Goal: Information Seeking & Learning: Understand process/instructions

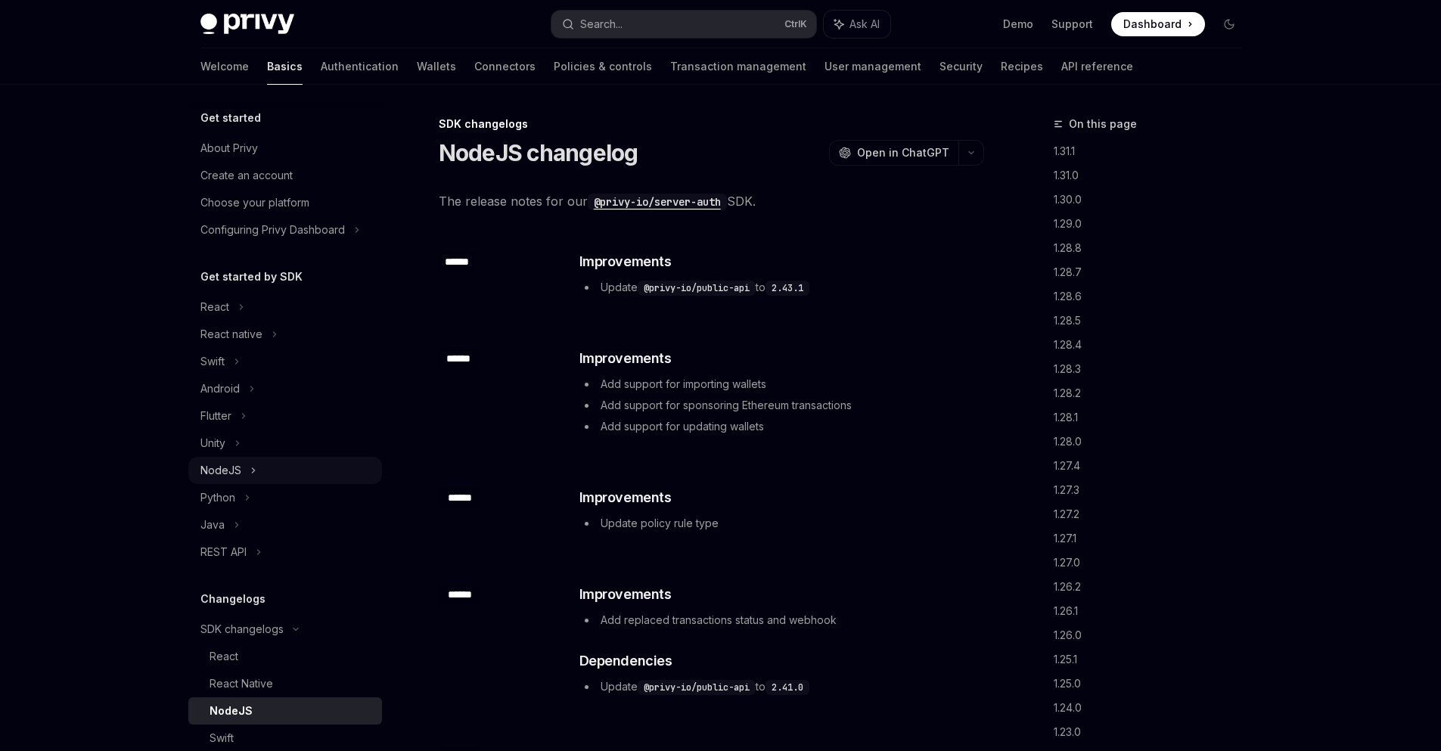
click at [243, 467] on div "NodeJS" at bounding box center [285, 470] width 194 height 27
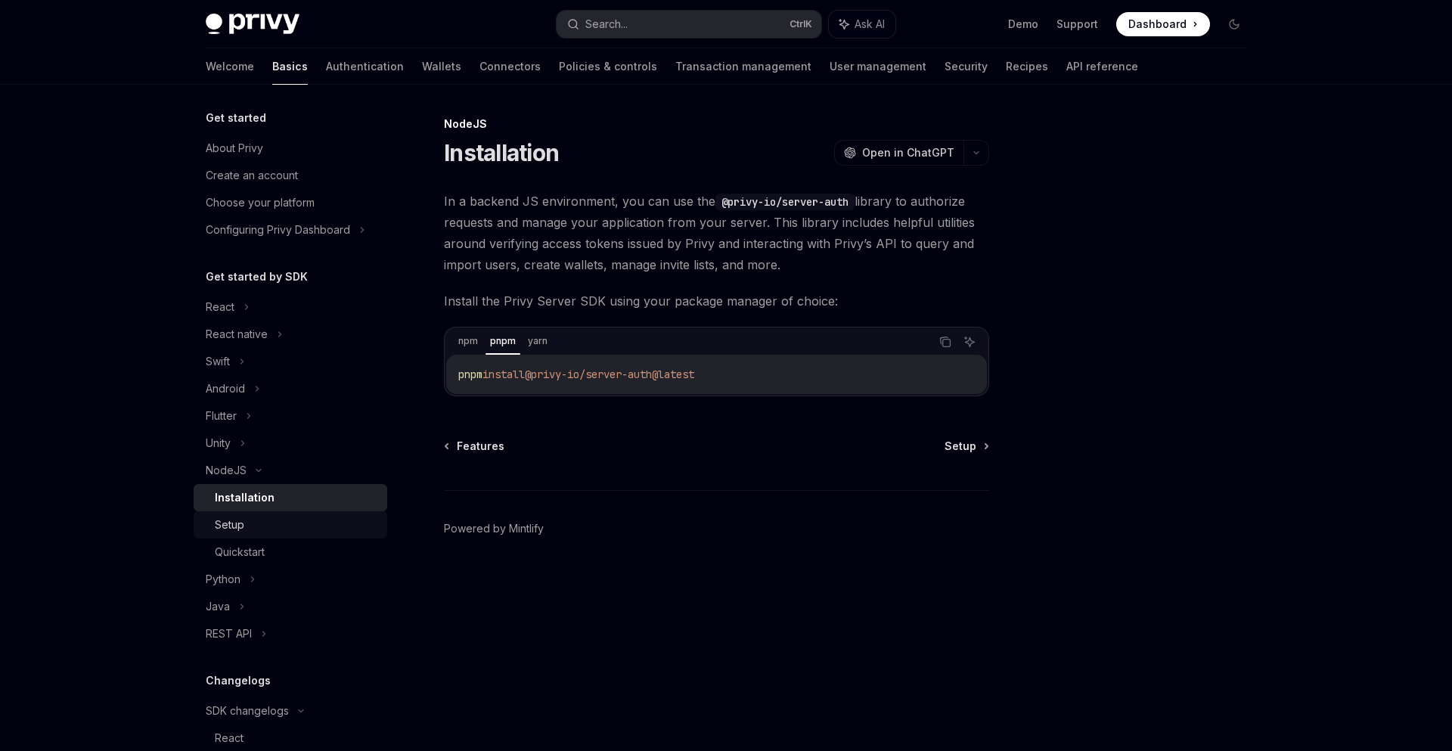
click at [260, 535] on link "Setup" at bounding box center [291, 524] width 194 height 27
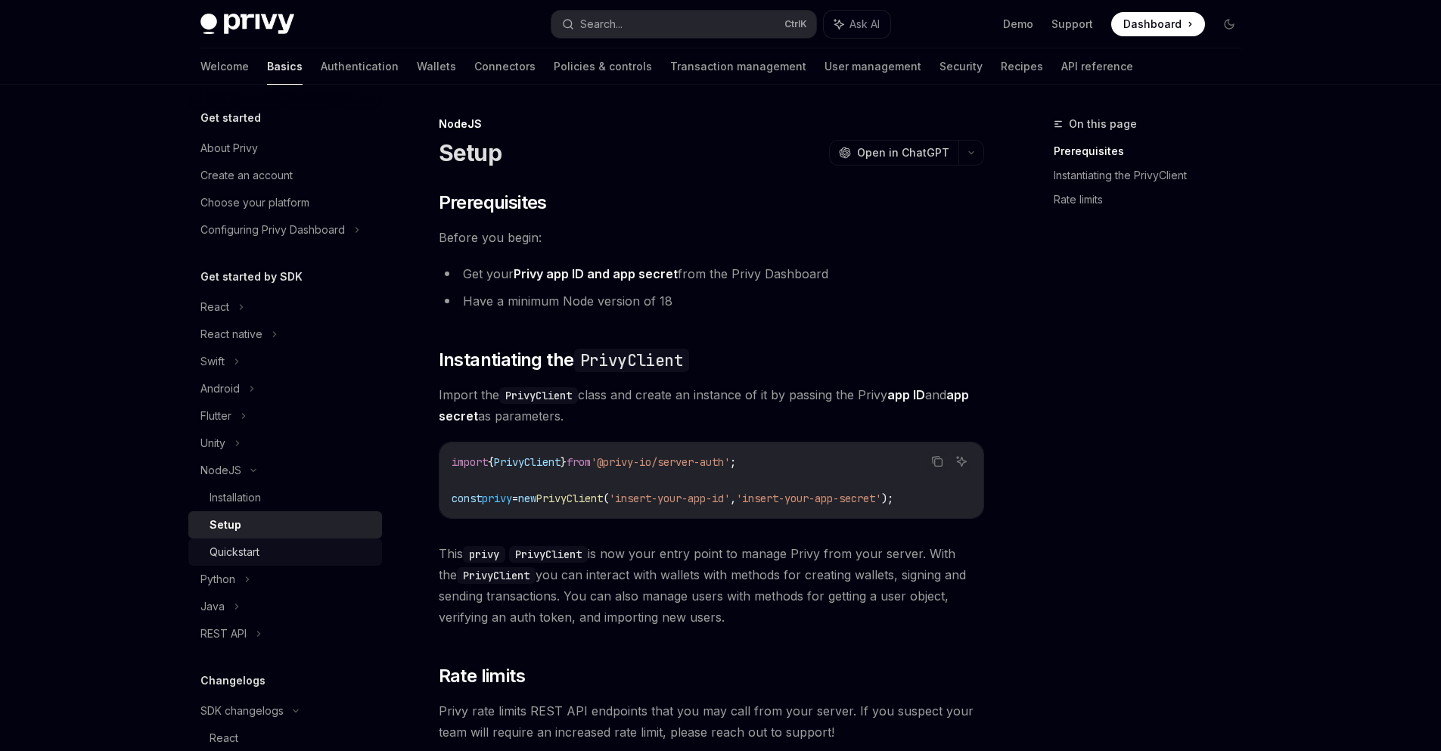
click at [288, 548] on div "Quickstart" at bounding box center [291, 552] width 163 height 18
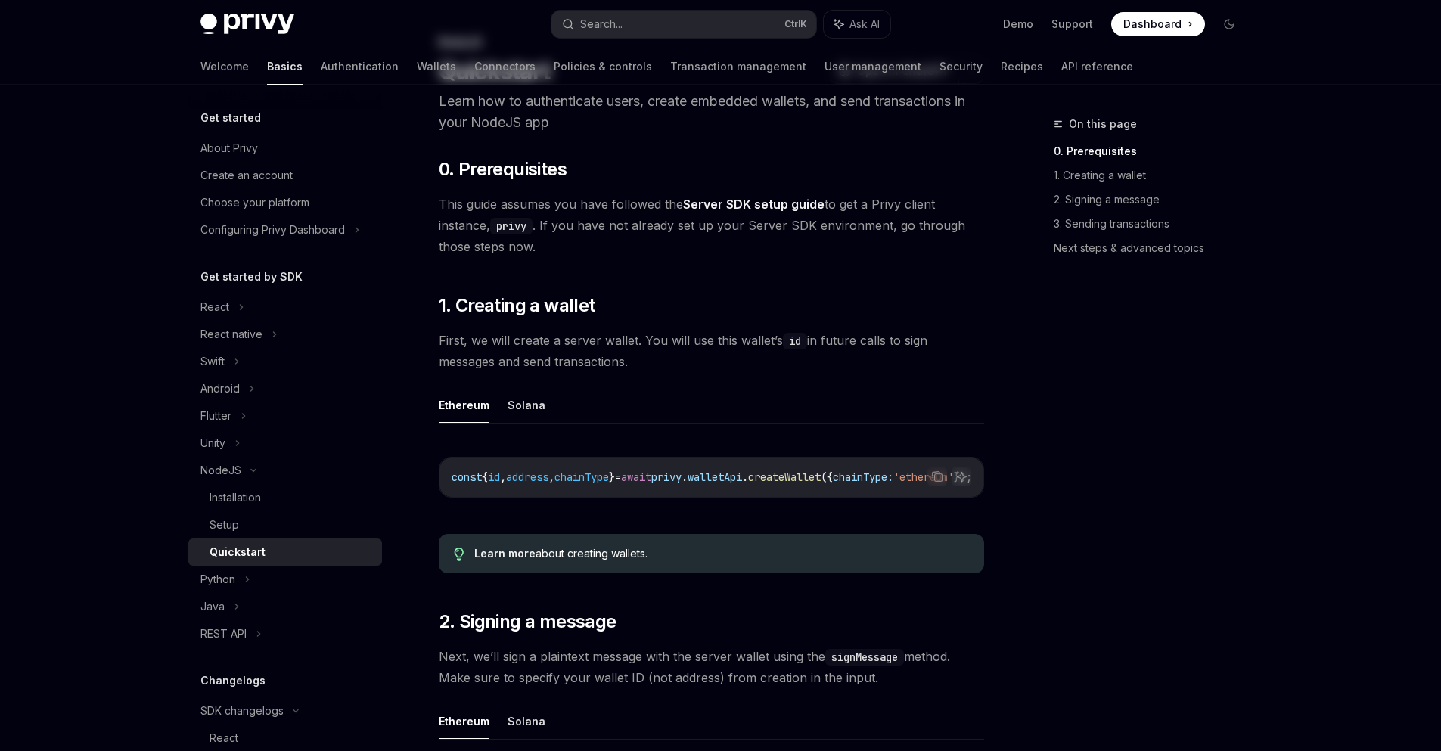
scroll to position [182, 0]
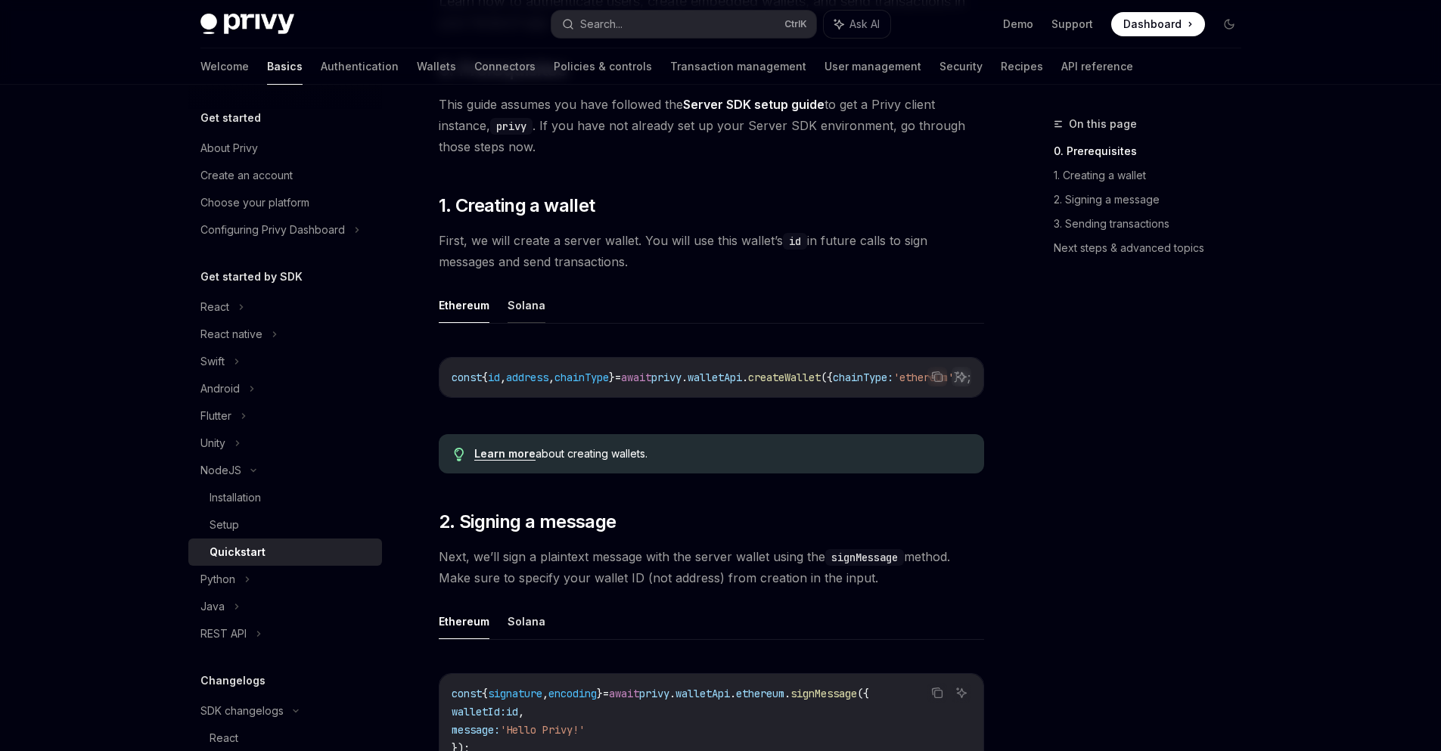
click at [532, 307] on button "Solana" at bounding box center [527, 305] width 38 height 36
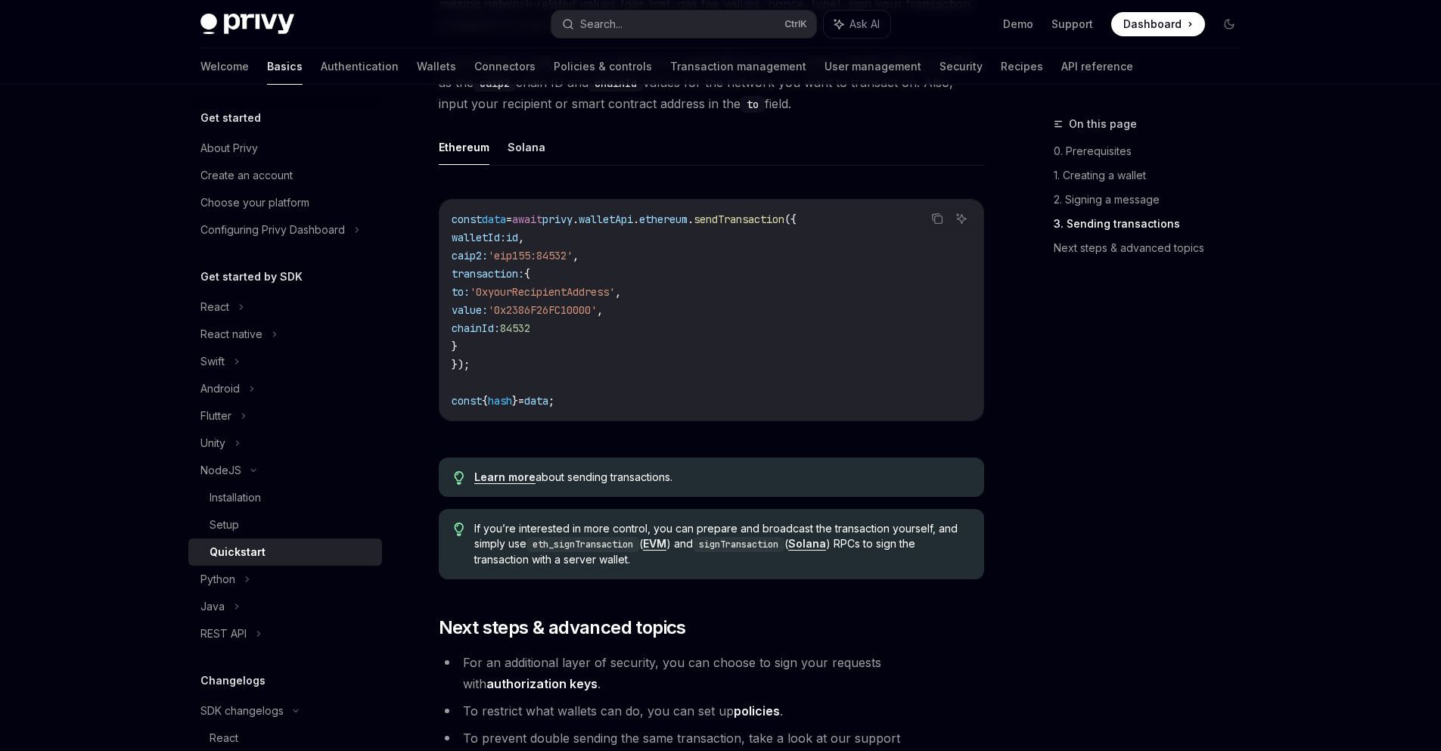
scroll to position [1452, 0]
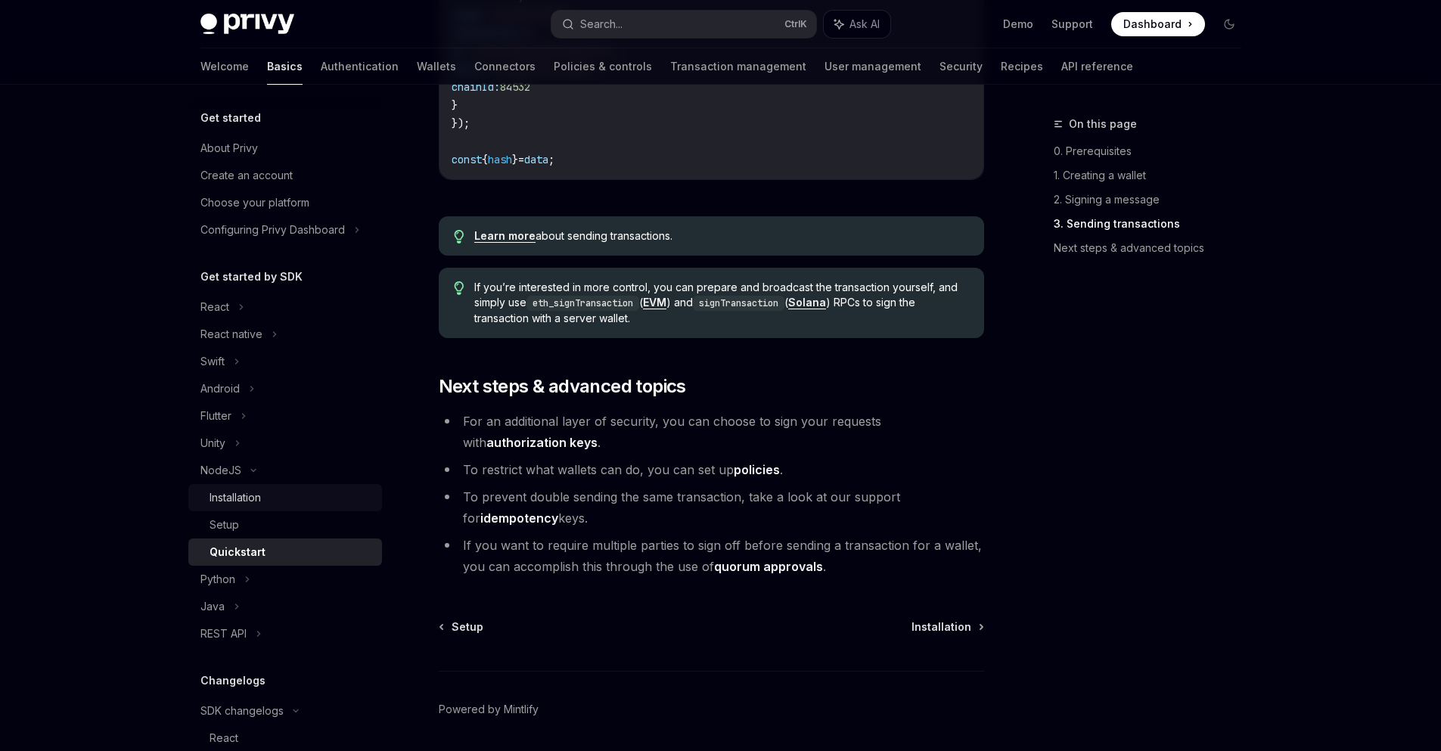
click at [269, 503] on div "Installation" at bounding box center [291, 498] width 163 height 18
type textarea "*"
